Goal: Task Accomplishment & Management: Use online tool/utility

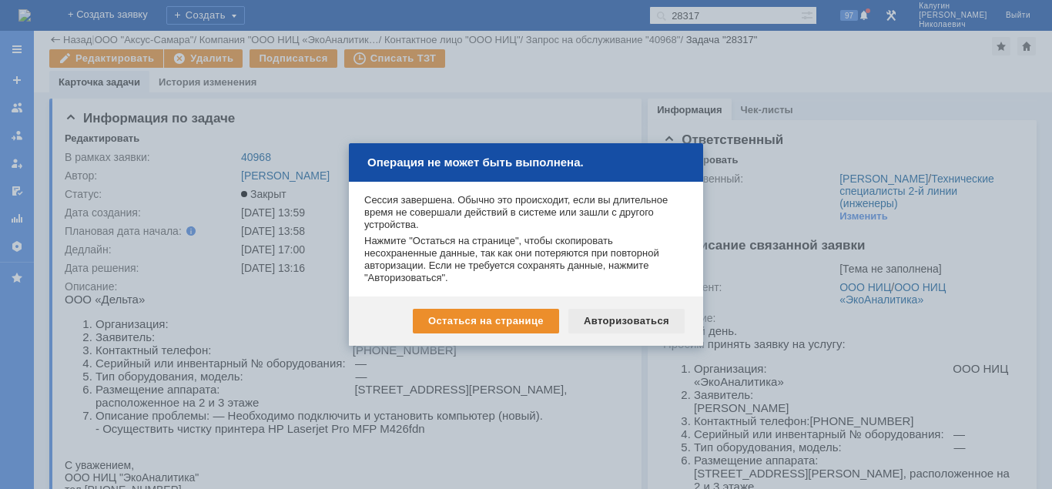
scroll to position [157, 0]
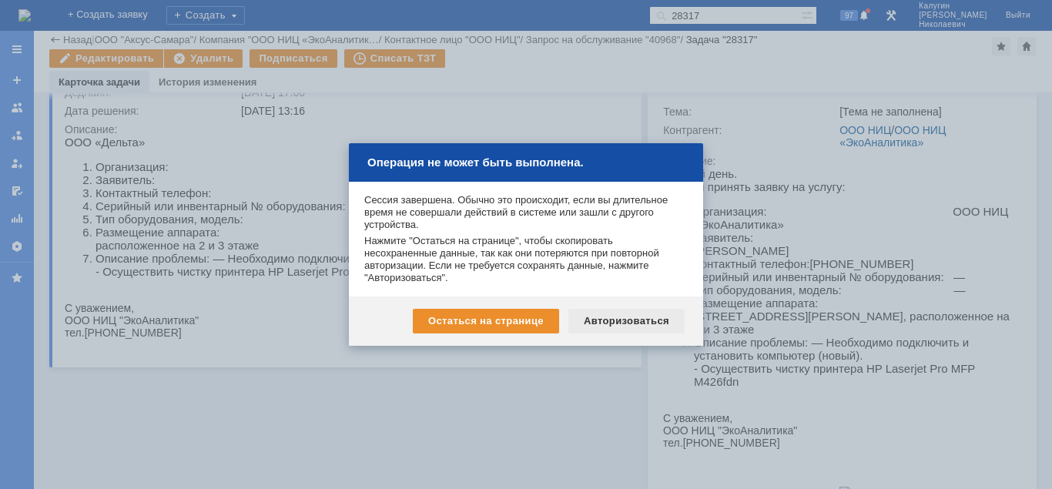
click at [598, 321] on div "Авторизоваться" at bounding box center [626, 321] width 116 height 25
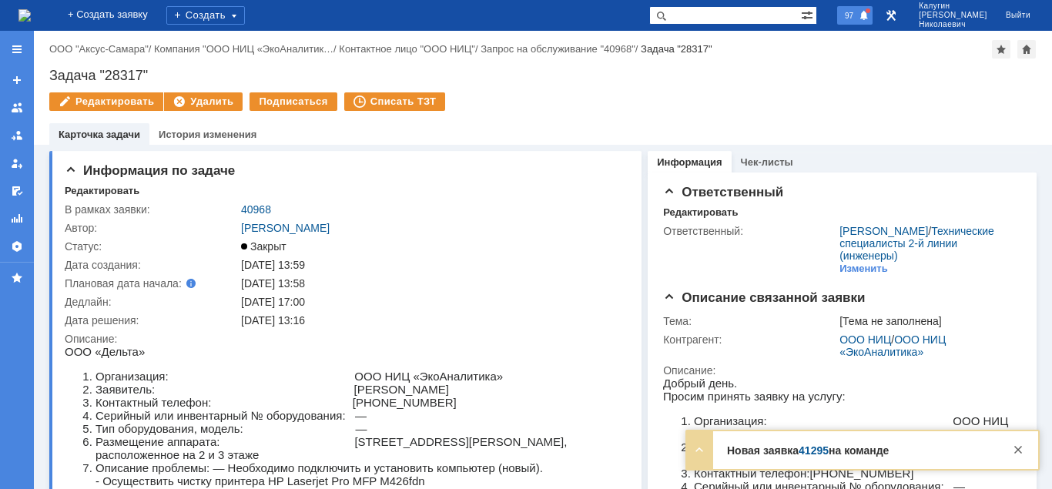
click at [858, 18] on span "97" at bounding box center [849, 15] width 18 height 11
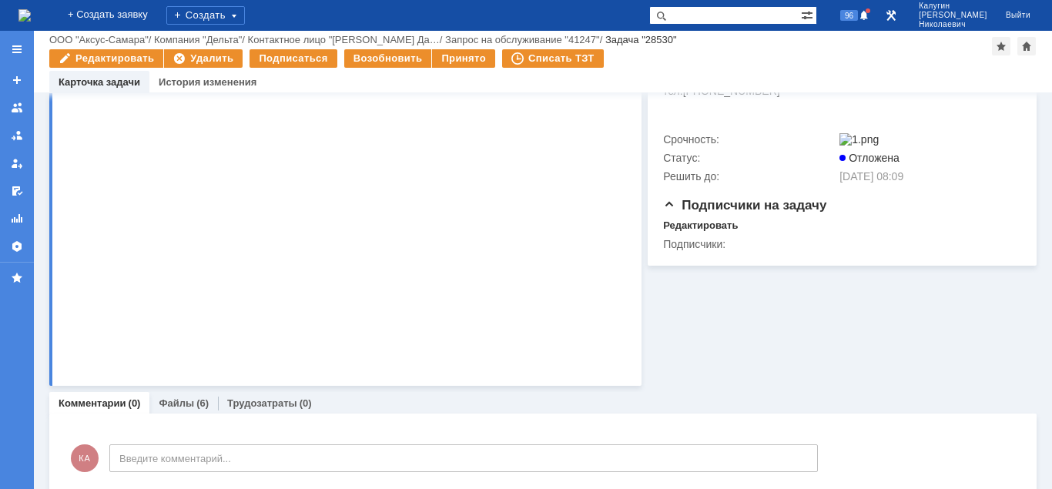
scroll to position [497, 0]
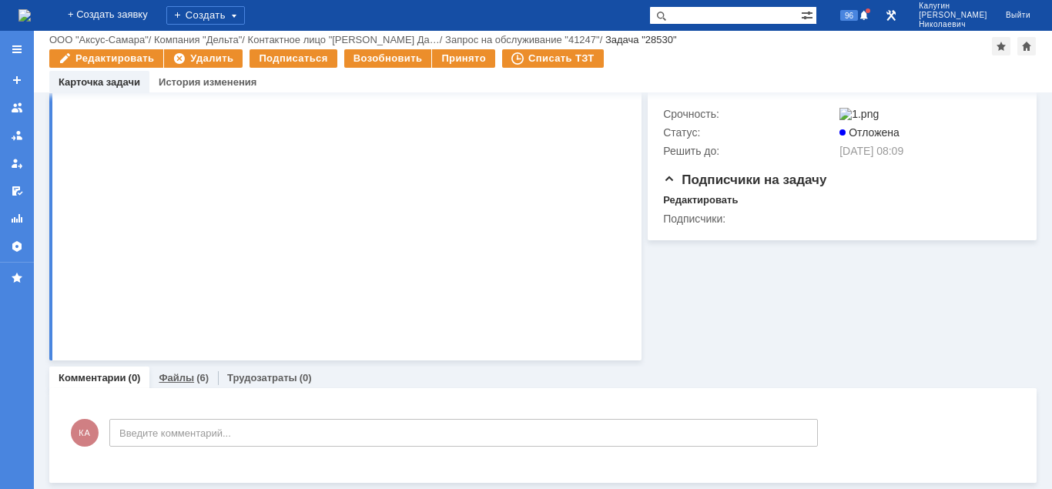
click at [186, 373] on link "Файлы" at bounding box center [176, 378] width 35 height 12
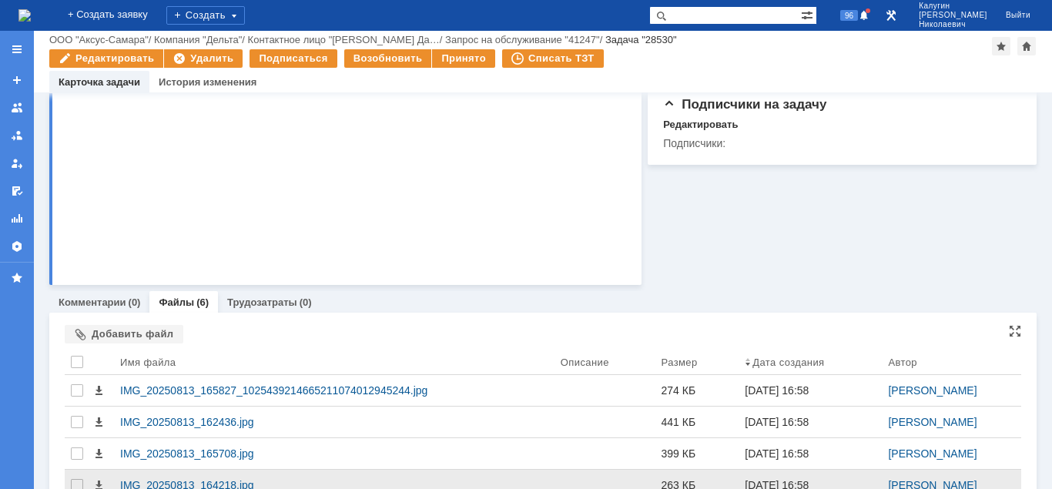
scroll to position [691, 0]
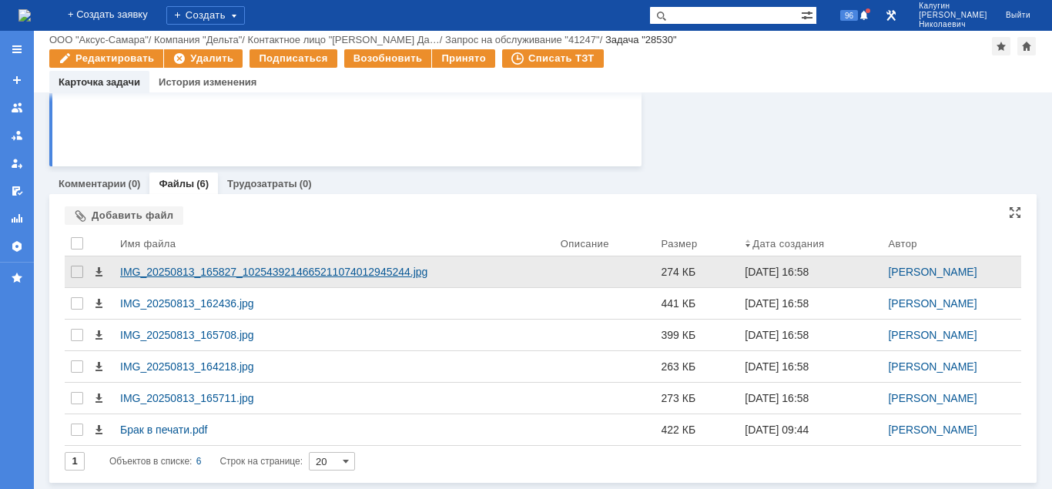
click at [206, 262] on div "IMG_20250813_165827_1025439214665211074012945244.jpg" at bounding box center [334, 271] width 440 height 31
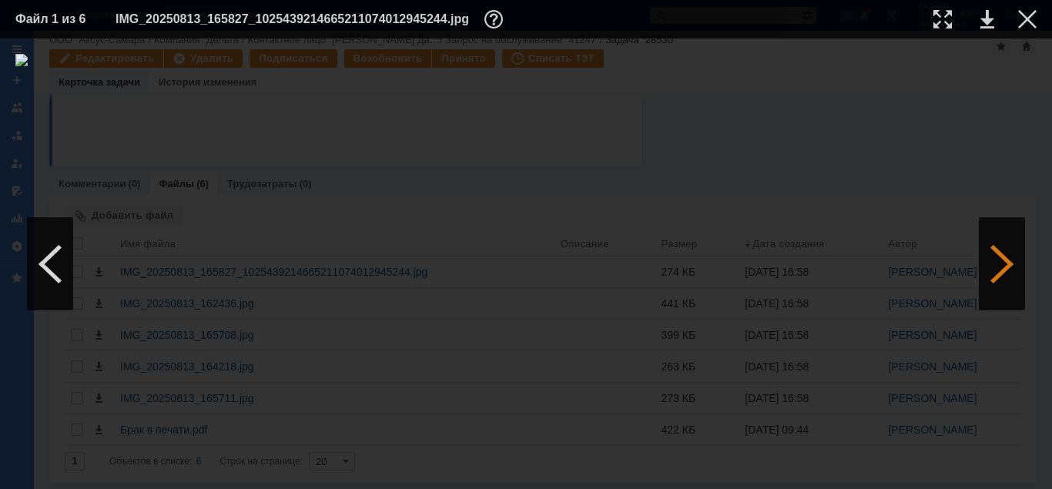
click at [1006, 267] on div at bounding box center [1002, 264] width 46 height 92
click at [1024, 18] on div at bounding box center [1027, 19] width 18 height 18
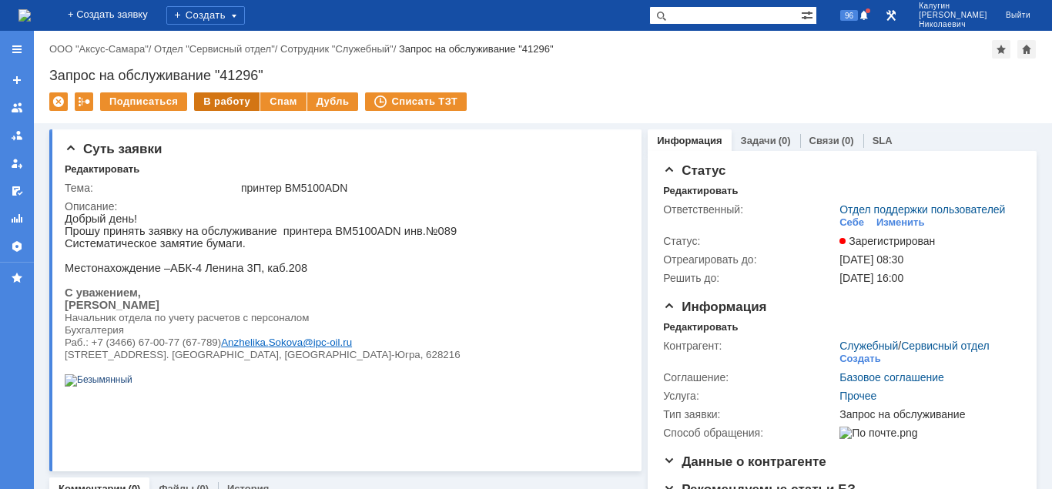
click at [228, 101] on div "В работу" at bounding box center [226, 101] width 65 height 18
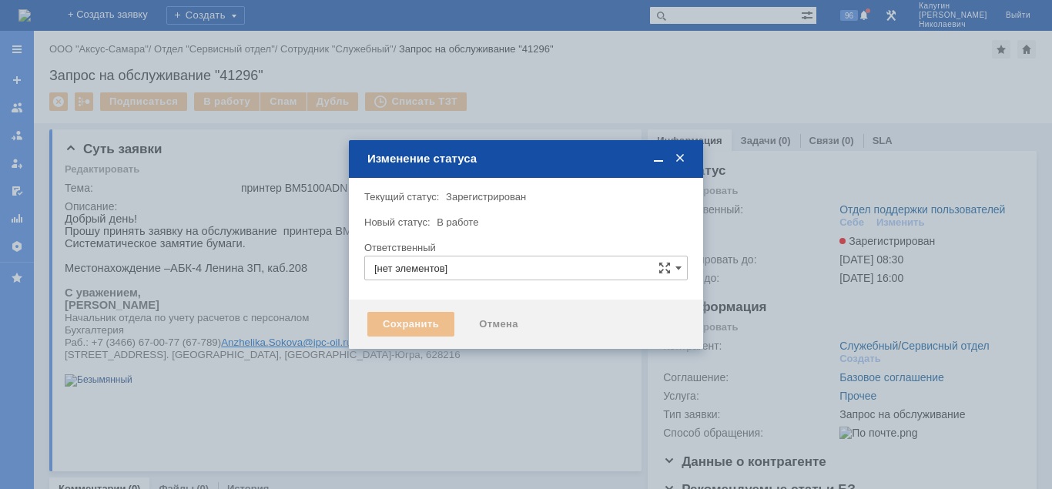
type input "Отдел поддержки пользователей"
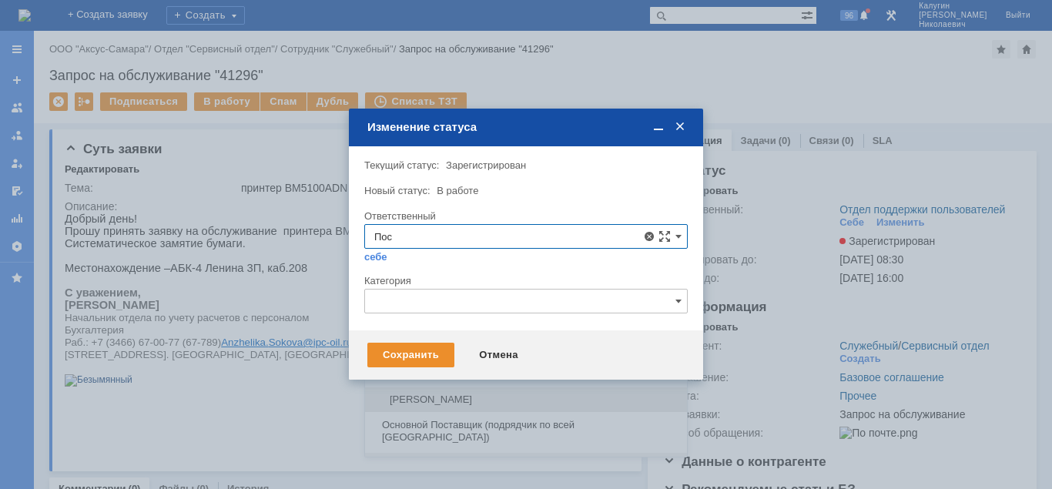
click at [477, 401] on span "Поселённова Виктория Александровна" at bounding box center [525, 399] width 303 height 12
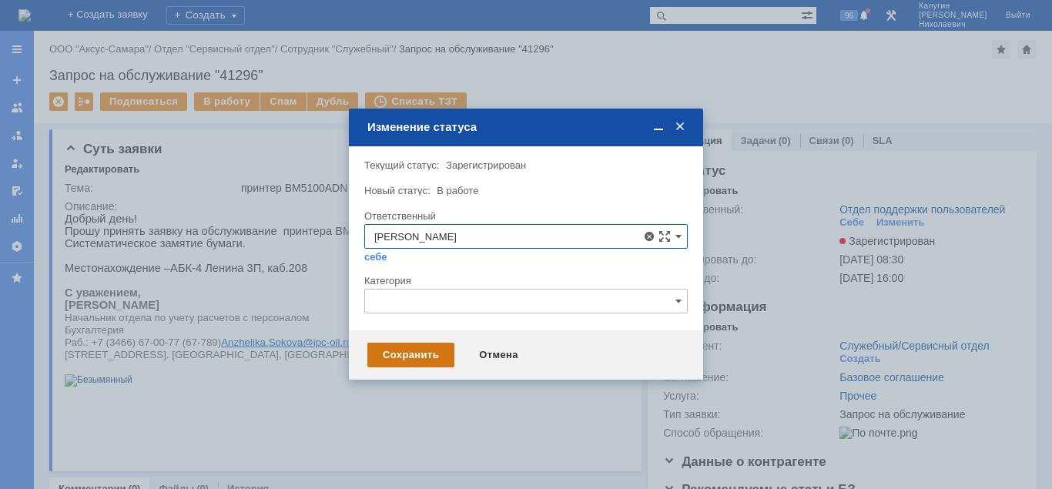
type input "Поселённова Виктория Александровна"
click at [420, 358] on div "Сохранить" at bounding box center [410, 355] width 87 height 25
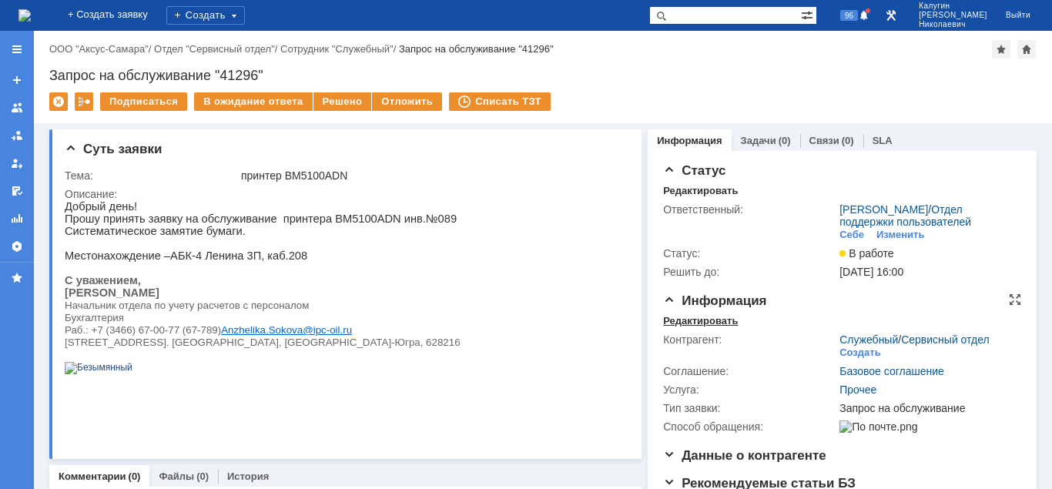
click at [678, 327] on div "Редактировать" at bounding box center [700, 321] width 75 height 12
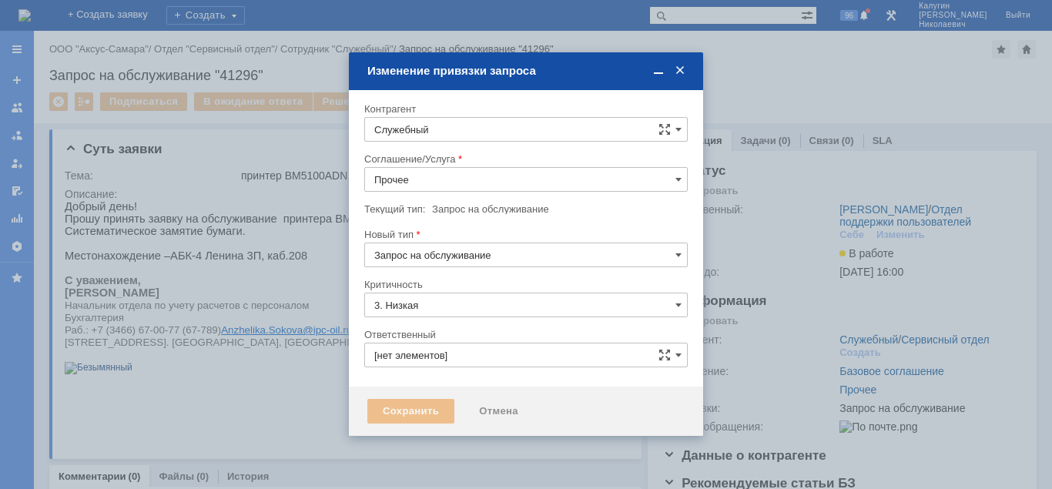
type input "[PERSON_NAME]"
type input "[не указано]"
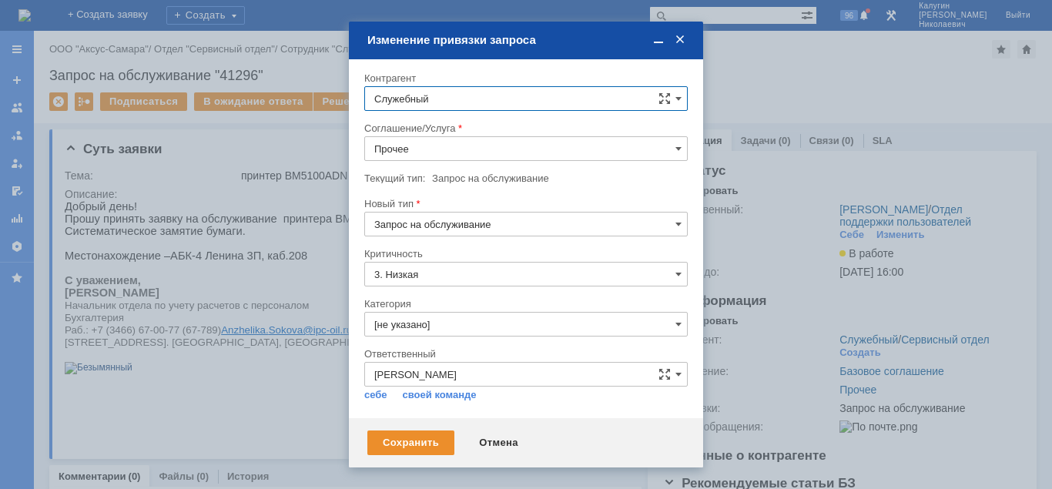
click at [524, 149] on input "Прочее" at bounding box center [525, 148] width 323 height 25
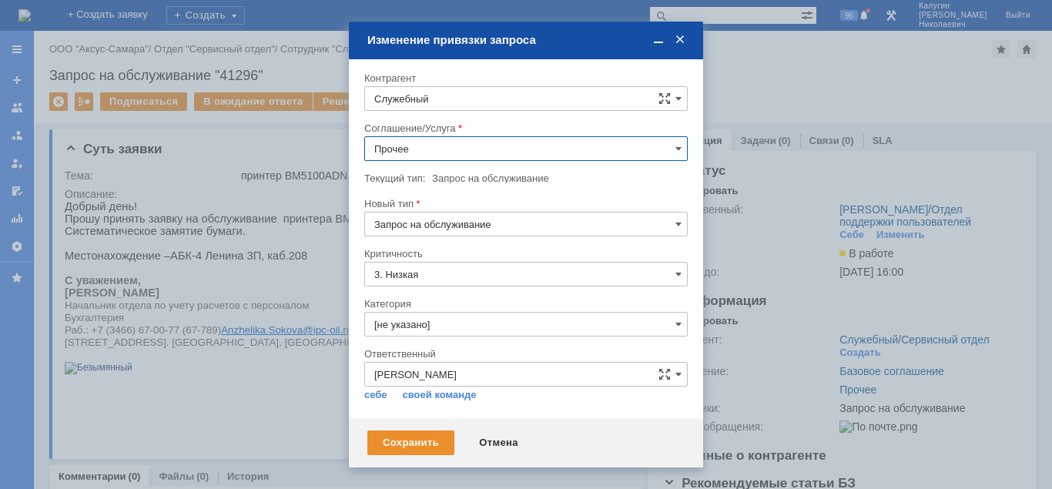
scroll to position [260, 0]
drag, startPoint x: 492, startPoint y: 439, endPoint x: 430, endPoint y: 240, distance: 208.0
click at [492, 439] on div "Отмена" at bounding box center [499, 442] width 70 height 25
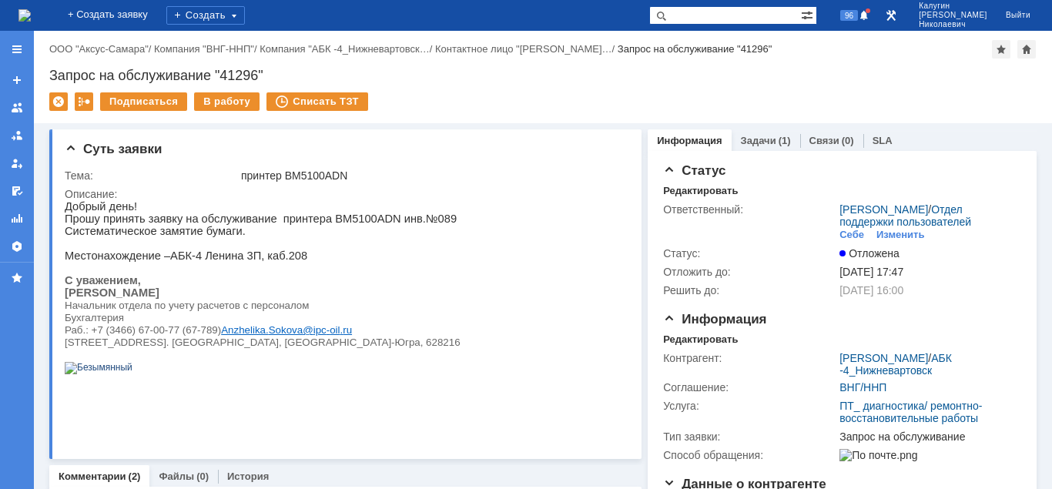
click at [835, 81] on div "Запрос на обслуживание "41296"" at bounding box center [542, 75] width 987 height 15
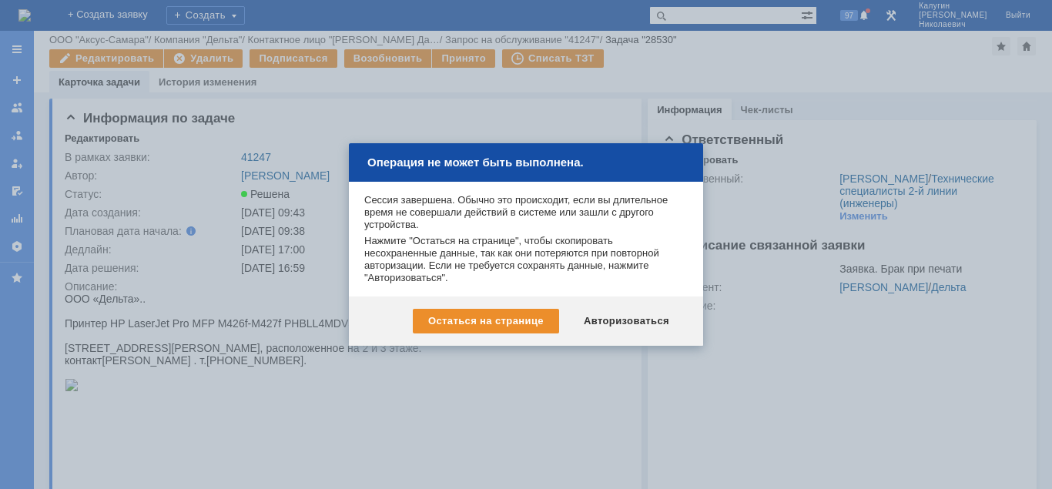
scroll to position [691, 0]
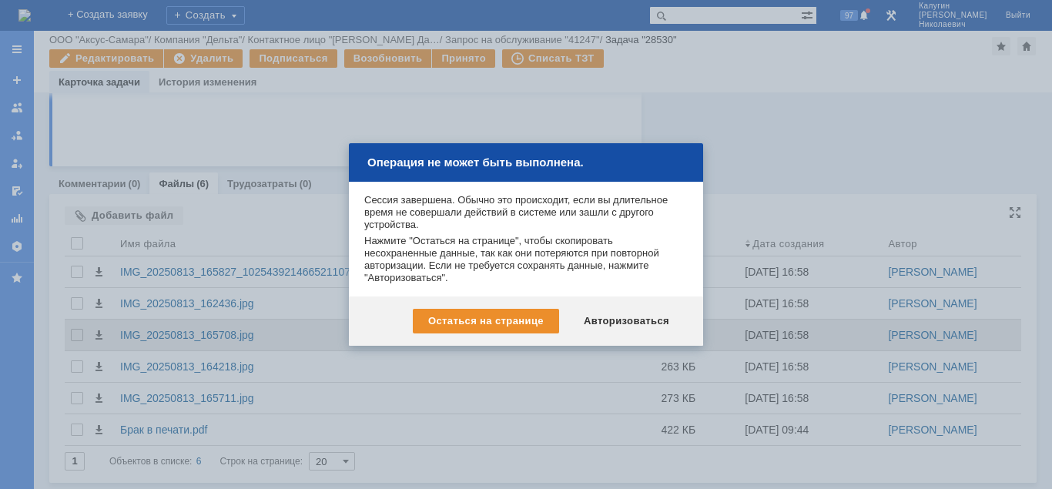
click at [634, 319] on div "Авторизоваться" at bounding box center [626, 321] width 116 height 25
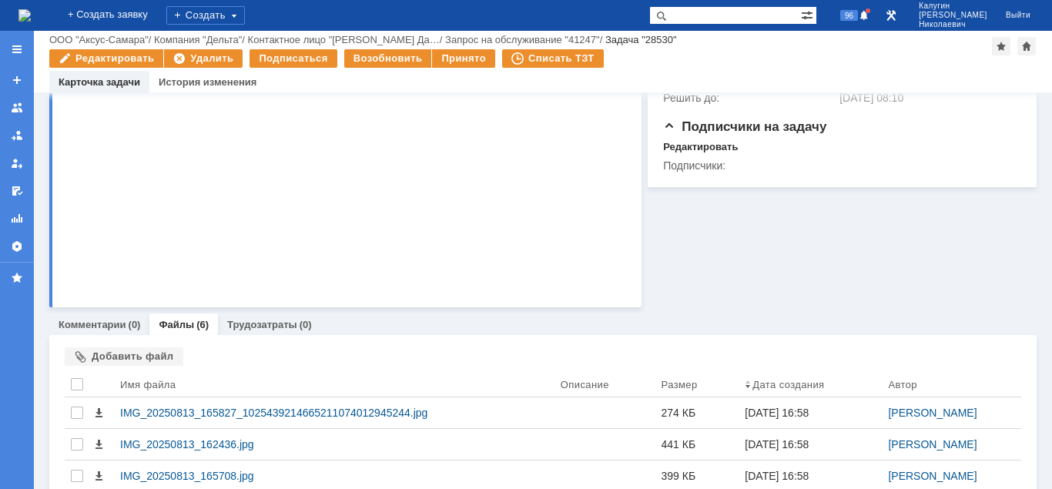
scroll to position [691, 0]
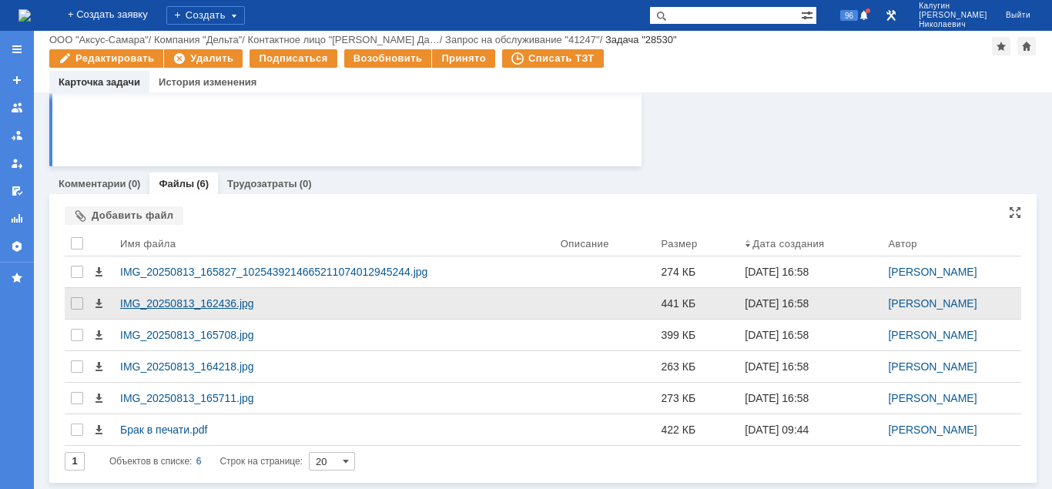
click at [181, 298] on div "IMG_20250813_162436.jpg" at bounding box center [334, 303] width 428 height 12
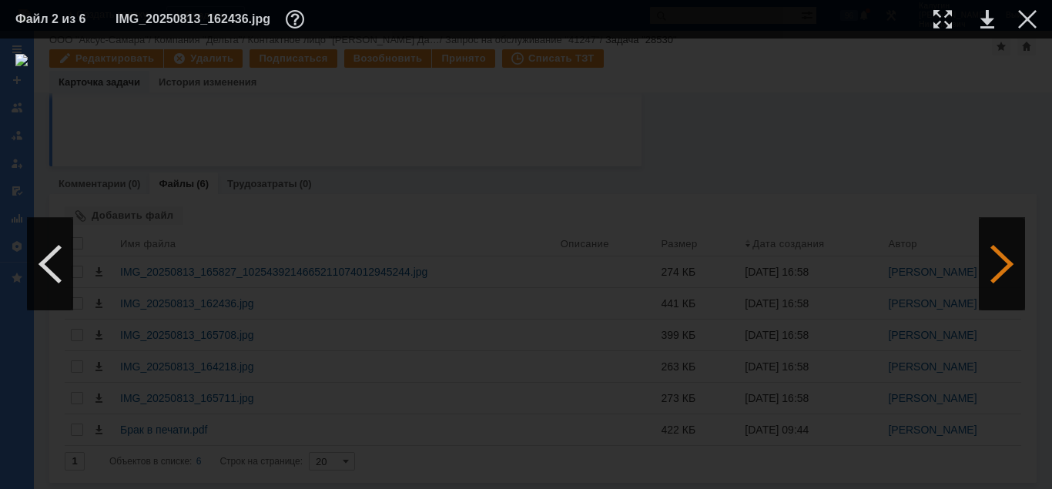
click at [994, 267] on div at bounding box center [1002, 264] width 46 height 92
click at [936, 15] on div at bounding box center [942, 19] width 18 height 18
drag, startPoint x: 601, startPoint y: 481, endPoint x: 562, endPoint y: 418, distance: 74.4
click at [586, 456] on div at bounding box center [526, 263] width 1052 height 450
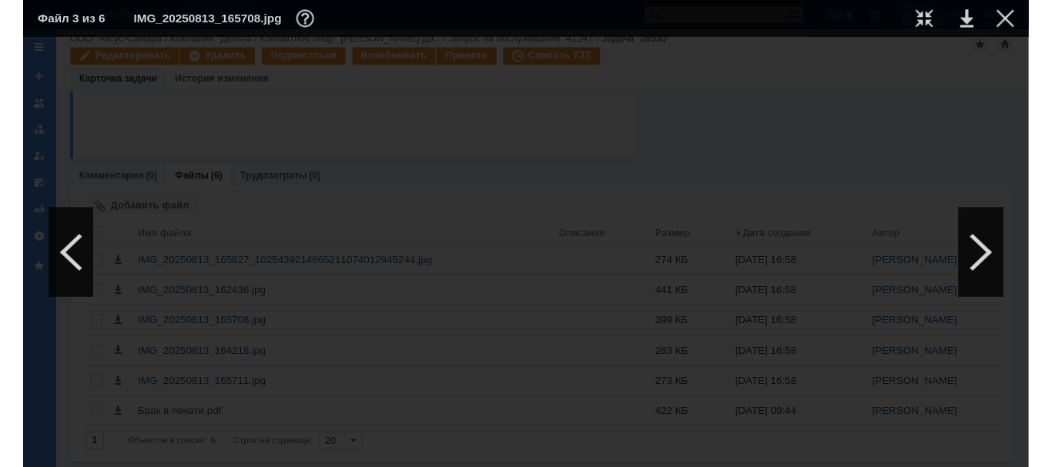
scroll to position [724, 516]
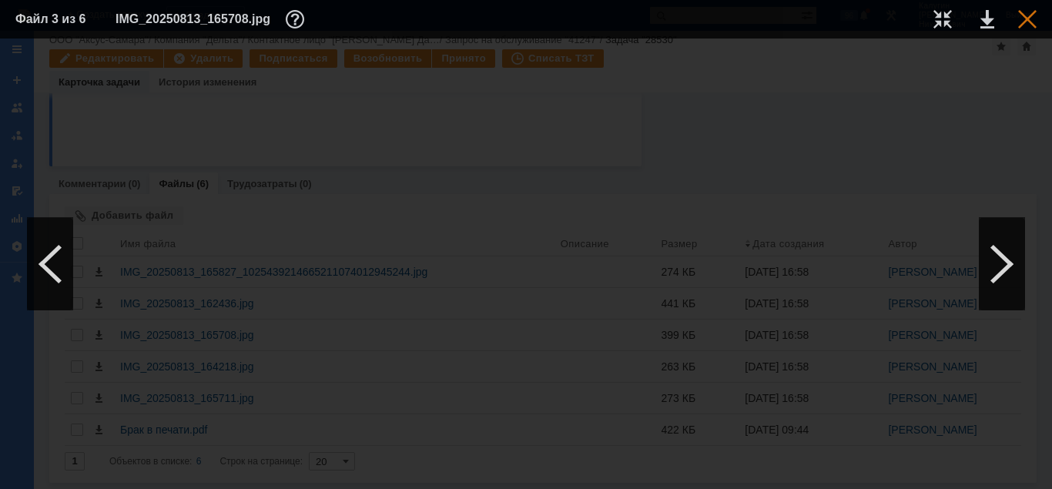
click at [1027, 21] on div at bounding box center [1027, 19] width 18 height 18
